Goal: Information Seeking & Learning: Learn about a topic

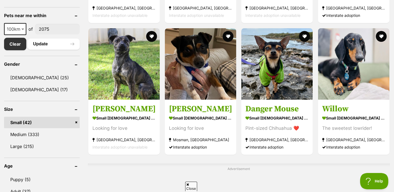
scroll to position [279, 0]
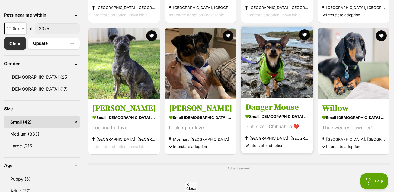
click at [274, 68] on img at bounding box center [276, 62] width 71 height 71
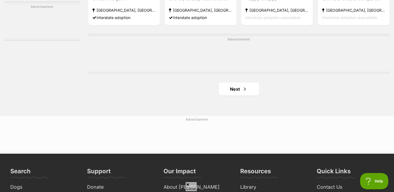
scroll to position [920, 0]
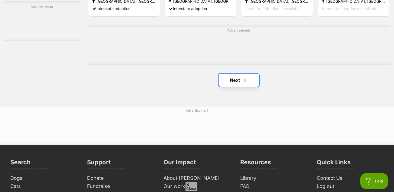
click at [241, 82] on link "Next" at bounding box center [239, 79] width 41 height 13
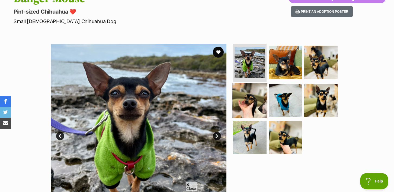
click at [252, 97] on img at bounding box center [249, 100] width 35 height 35
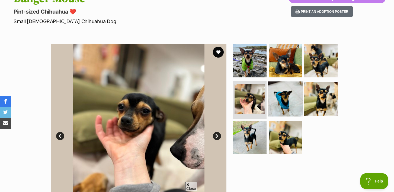
click at [290, 96] on img at bounding box center [285, 98] width 35 height 35
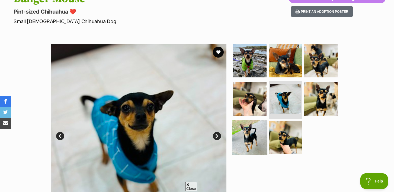
click at [251, 132] on img at bounding box center [249, 137] width 35 height 35
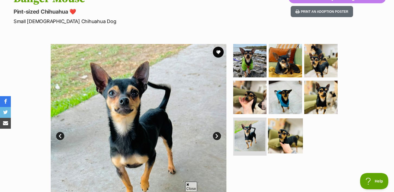
click at [286, 131] on img at bounding box center [285, 135] width 35 height 35
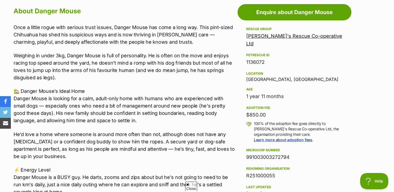
scroll to position [303, 0]
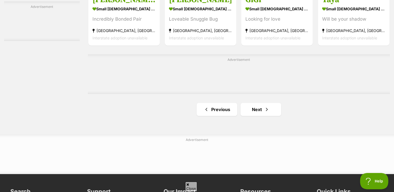
scroll to position [892, 0]
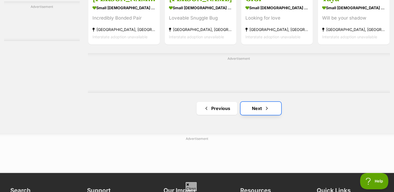
click at [258, 114] on link "Next" at bounding box center [260, 108] width 41 height 13
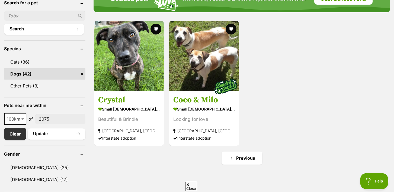
scroll to position [205, 0]
